Goal: Task Accomplishment & Management: Complete application form

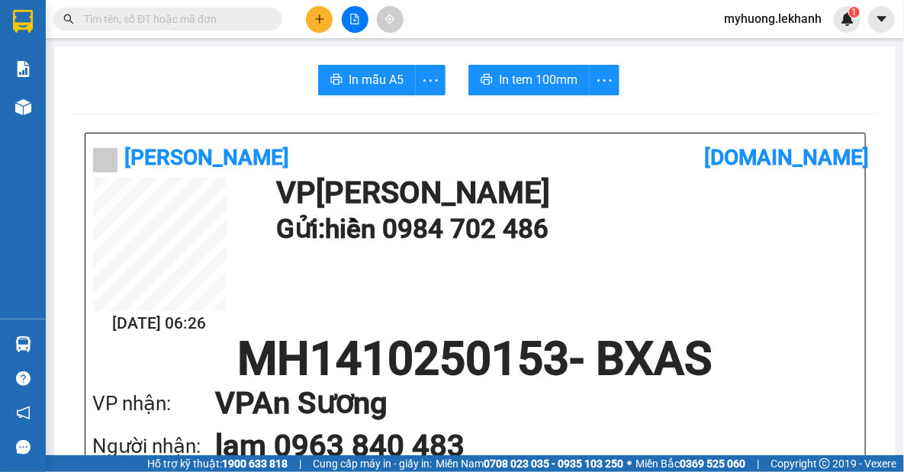
scroll to position [207, 0]
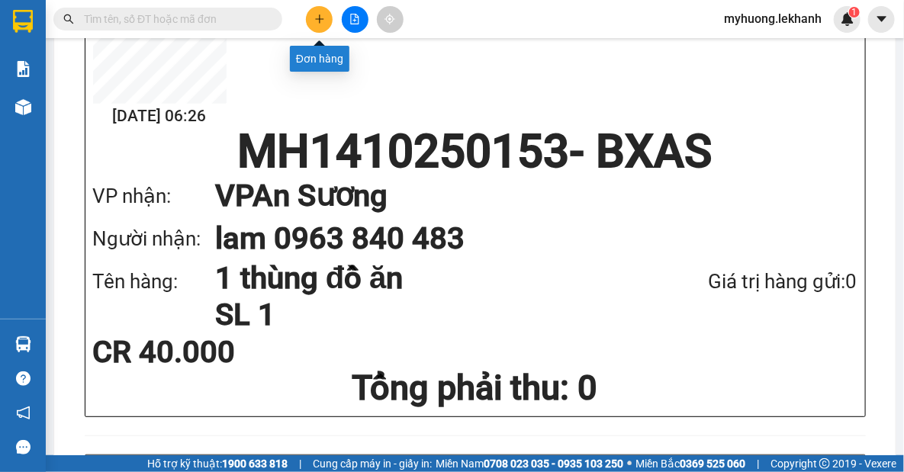
click at [317, 19] on icon "plus" at bounding box center [319, 18] width 8 height 1
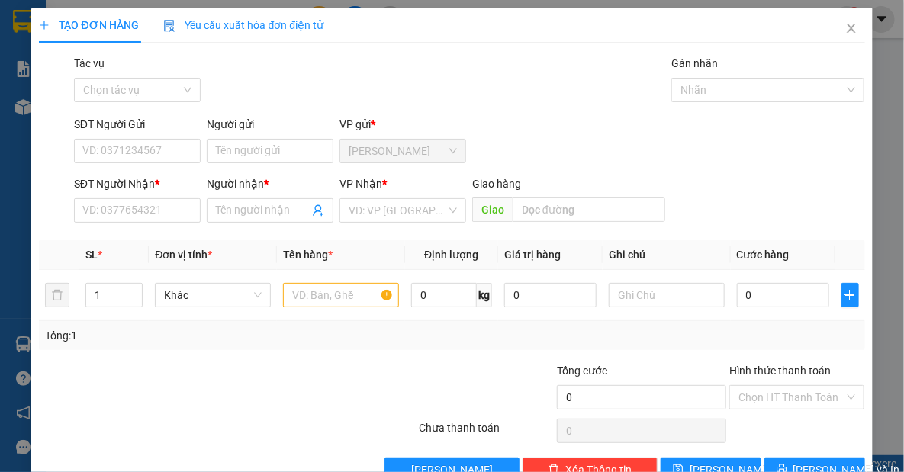
click at [218, 134] on div "Người gửi" at bounding box center [270, 127] width 127 height 23
click at [223, 147] on input "Người gửi" at bounding box center [270, 151] width 127 height 24
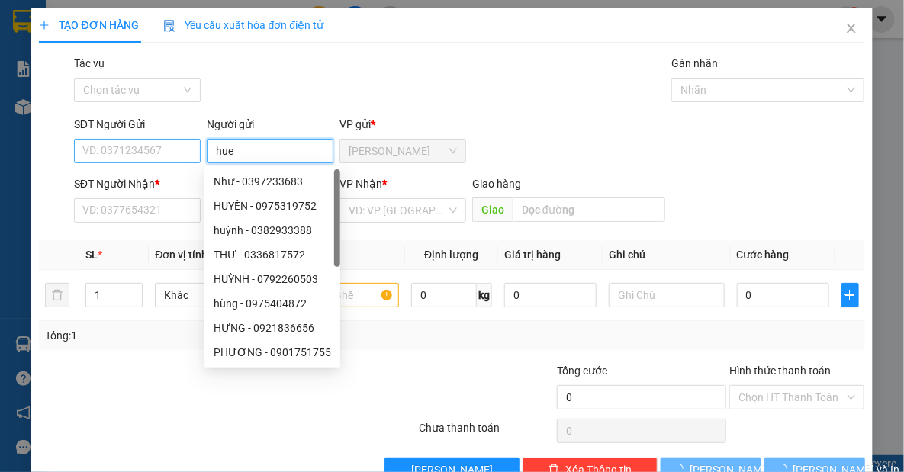
type input "hue"
click at [181, 151] on input "SĐT Người Gửi" at bounding box center [137, 151] width 127 height 24
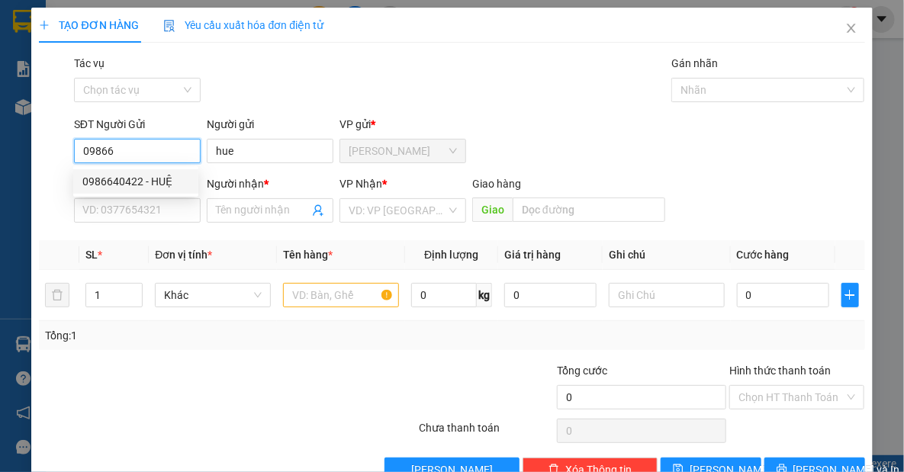
click at [150, 187] on div "0986640422 - HUỆ" at bounding box center [135, 181] width 107 height 17
type input "0986640422"
type input "HUỆ"
type input "0918374089"
type input "LAN"
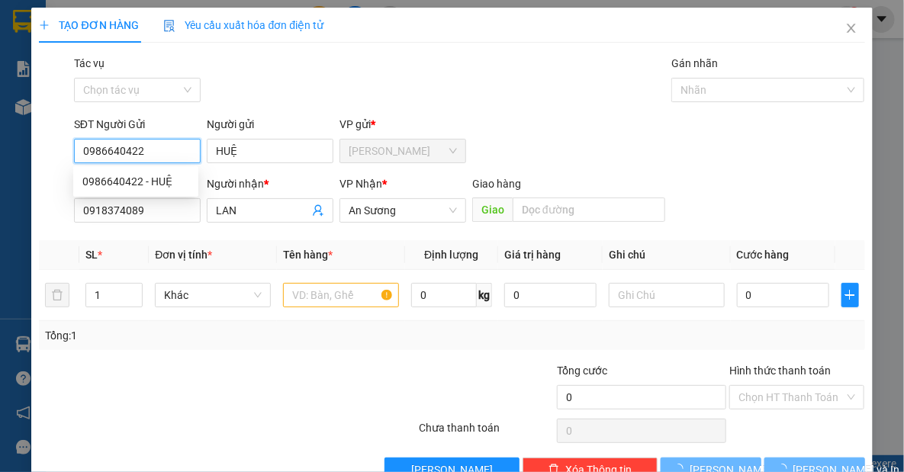
type input "120.000"
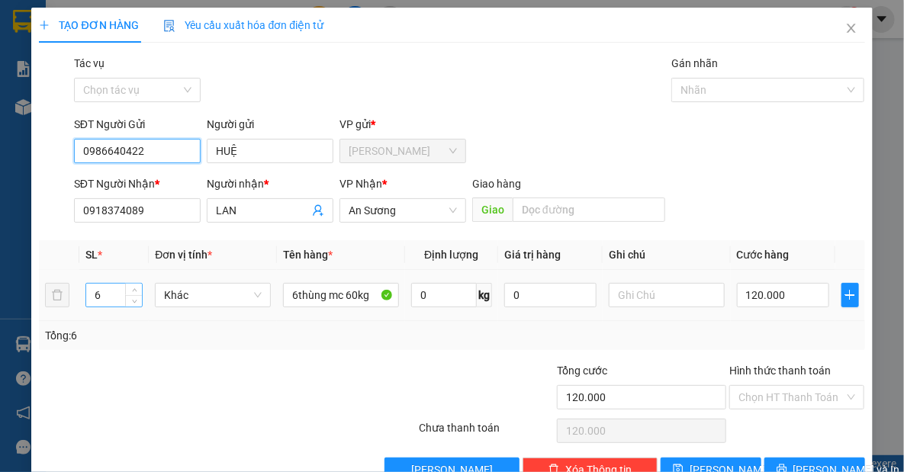
type input "0986640422"
click at [121, 302] on input "6" at bounding box center [114, 295] width 56 height 23
type input "2"
click at [808, 294] on input "120.000" at bounding box center [783, 295] width 92 height 24
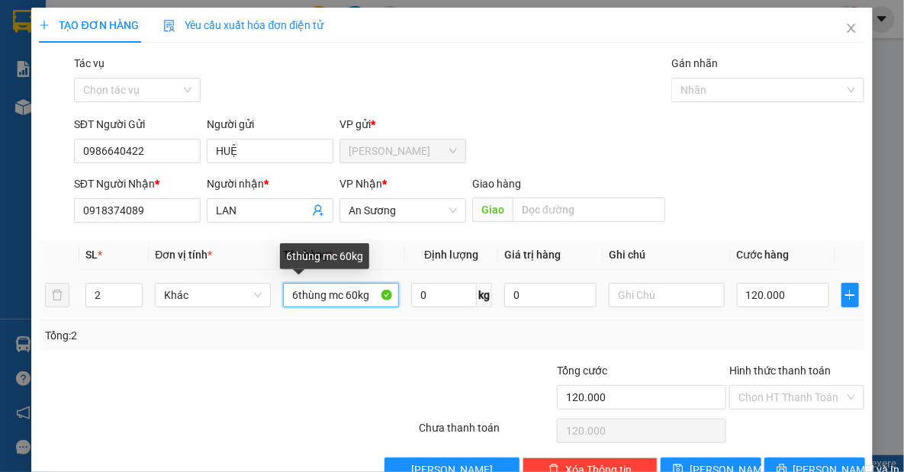
click at [295, 300] on input "6thùng mc 60kg" at bounding box center [341, 295] width 116 height 24
click at [345, 297] on input "2thùng mc 60kg" at bounding box center [341, 295] width 116 height 24
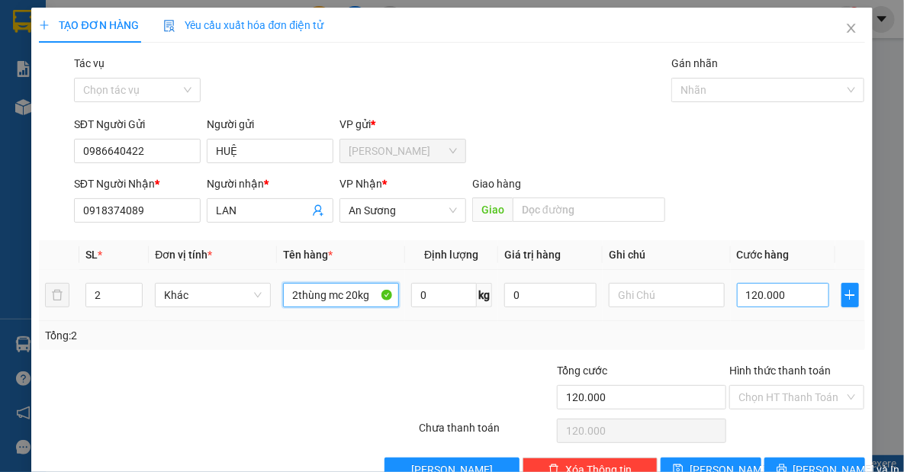
type input "2thùng mc 20kg"
click at [800, 294] on input "120.000" at bounding box center [783, 295] width 92 height 24
type input "4"
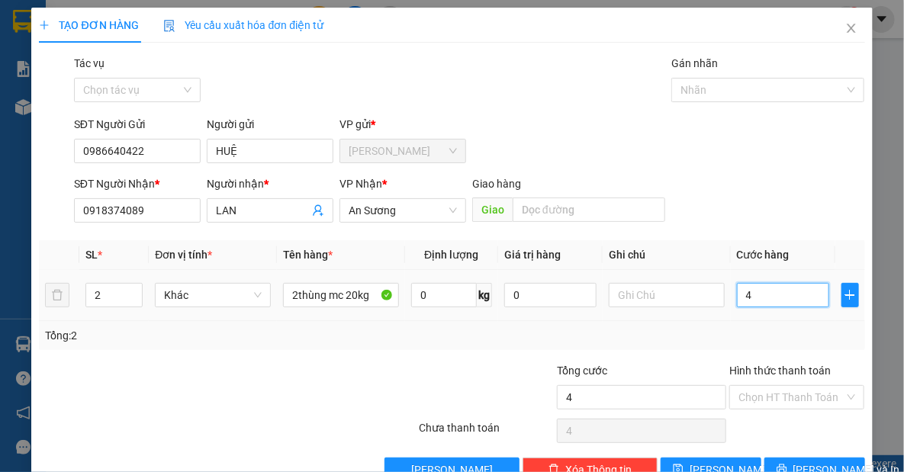
type input "40"
type input "40.000"
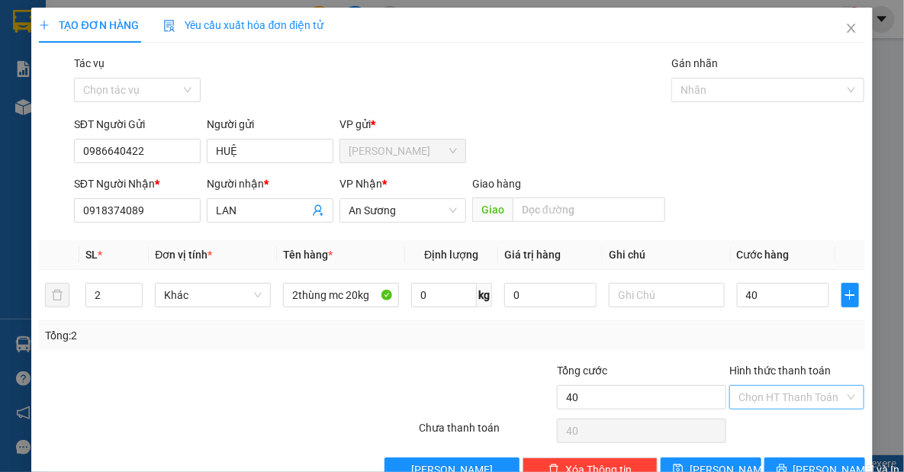
type input "40.000"
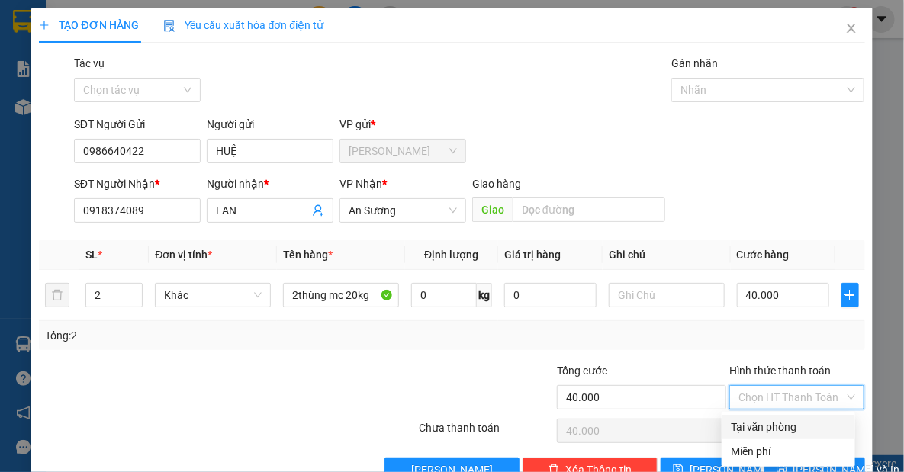
click at [763, 399] on input "Hình thức thanh toán" at bounding box center [791, 397] width 106 height 23
click at [763, 425] on div "Tại văn phòng" at bounding box center [788, 427] width 115 height 17
type input "0"
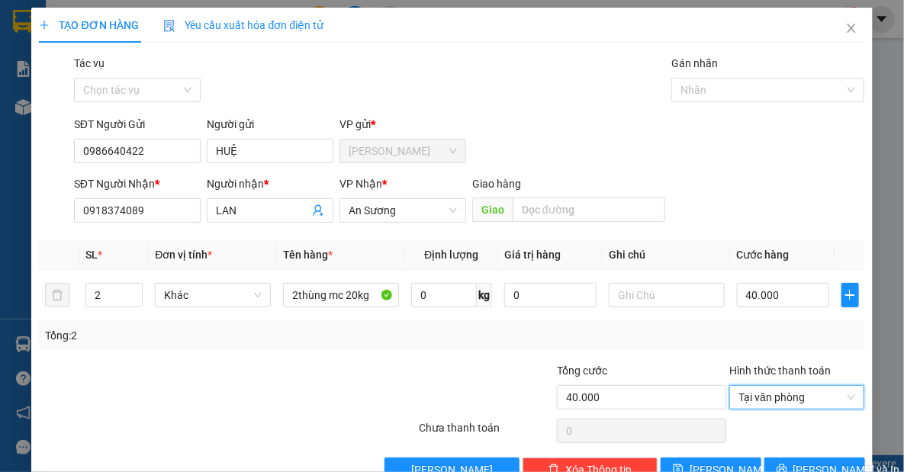
scroll to position [38, 0]
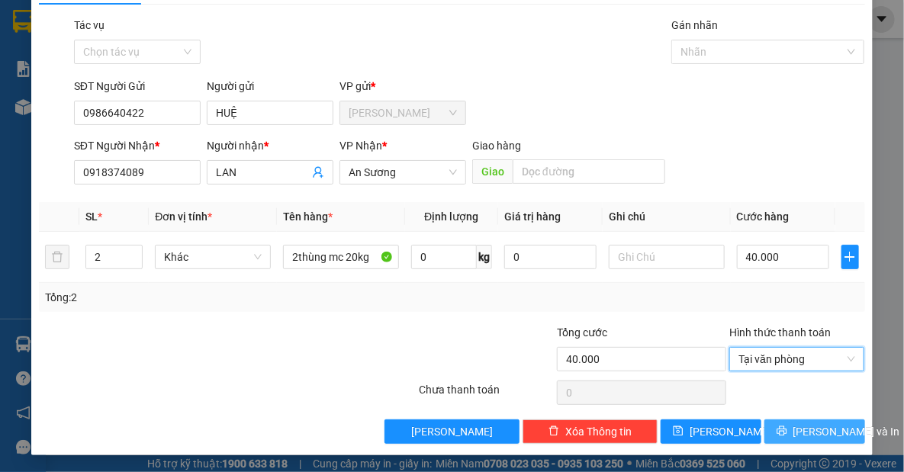
click at [810, 431] on span "[PERSON_NAME] và In" at bounding box center [846, 431] width 107 height 17
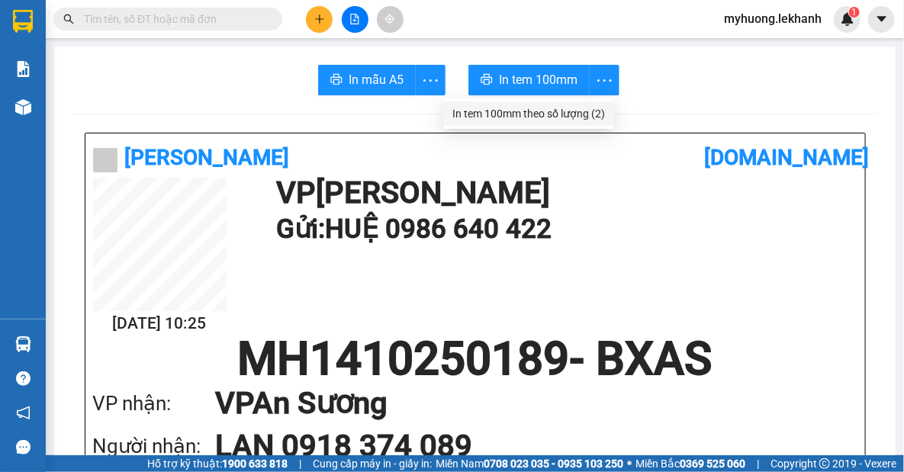
click at [594, 116] on div "In tem 100mm theo số lượng (2)" at bounding box center [528, 113] width 153 height 17
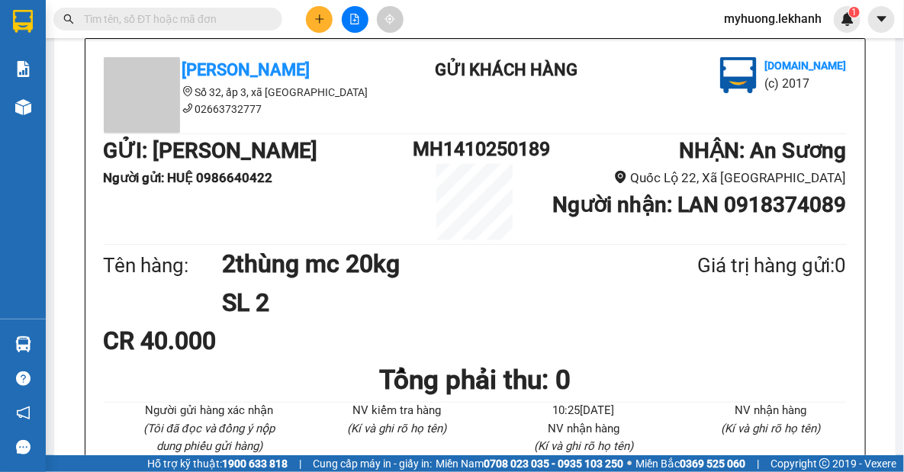
scroll to position [207, 0]
